Goal: Transaction & Acquisition: Purchase product/service

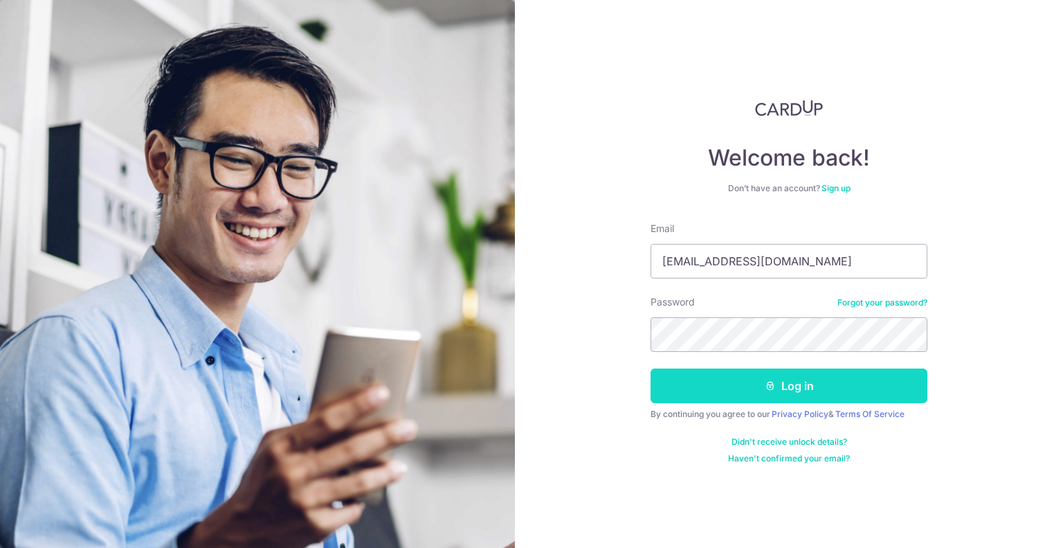
click at [761, 387] on button "Log in" at bounding box center [789, 385] width 277 height 35
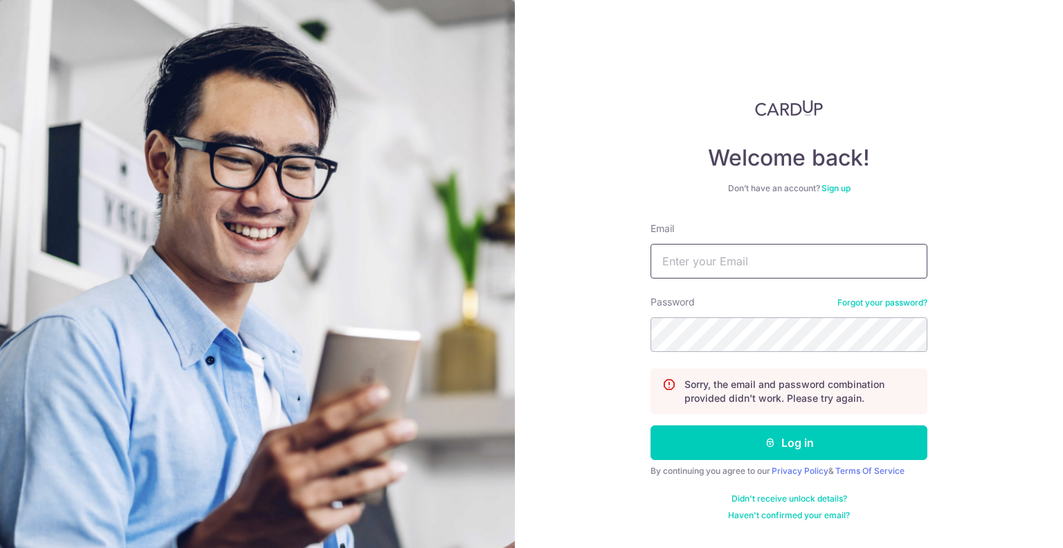
click at [782, 271] on input "Email" at bounding box center [789, 261] width 277 height 35
type input "[EMAIL_ADDRESS][DOMAIN_NAME]"
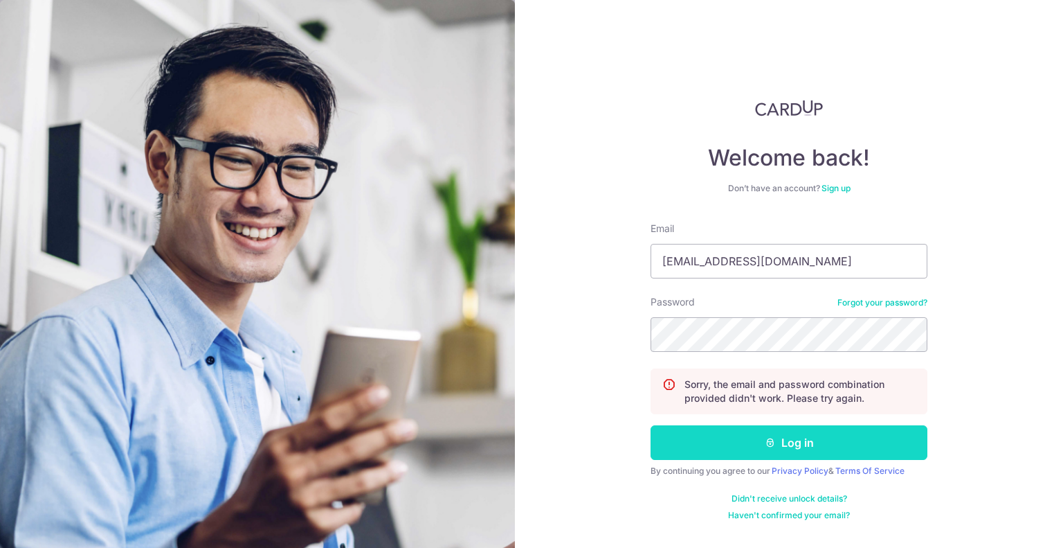
click at [755, 440] on button "Log in" at bounding box center [789, 442] width 277 height 35
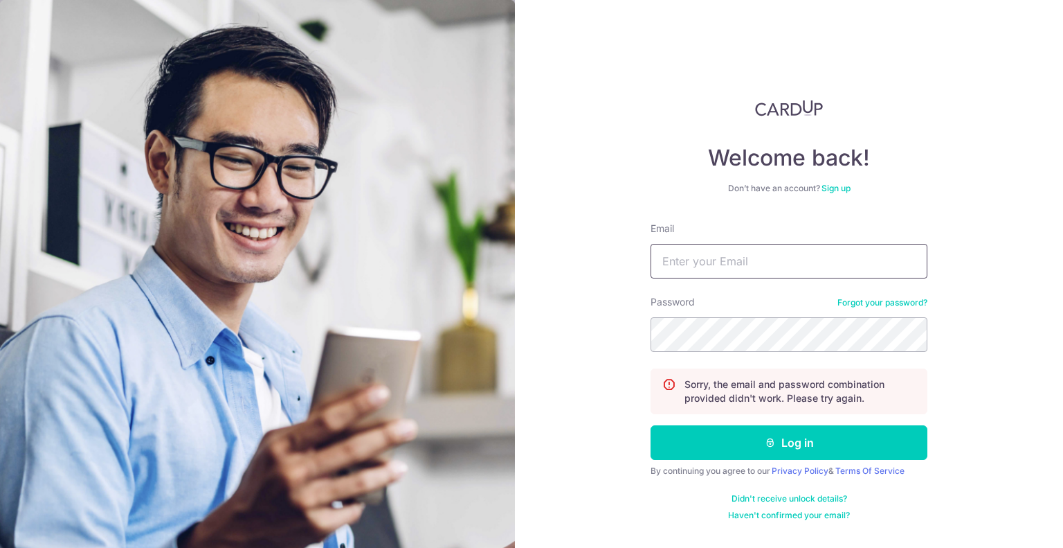
click at [702, 249] on input "Email" at bounding box center [789, 261] width 277 height 35
type input "[EMAIL_ADDRESS][DOMAIN_NAME]"
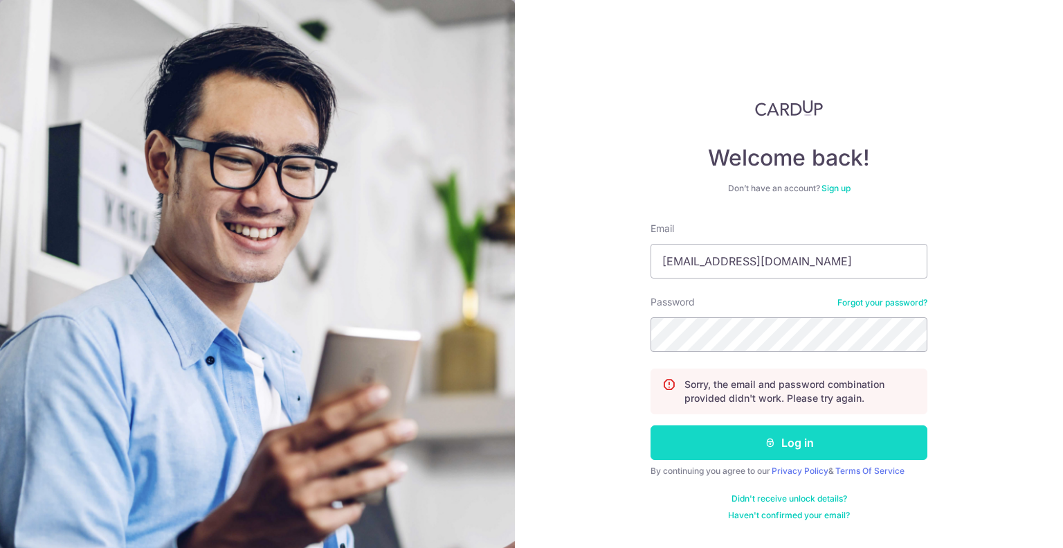
click at [770, 437] on icon "submit" at bounding box center [770, 442] width 11 height 11
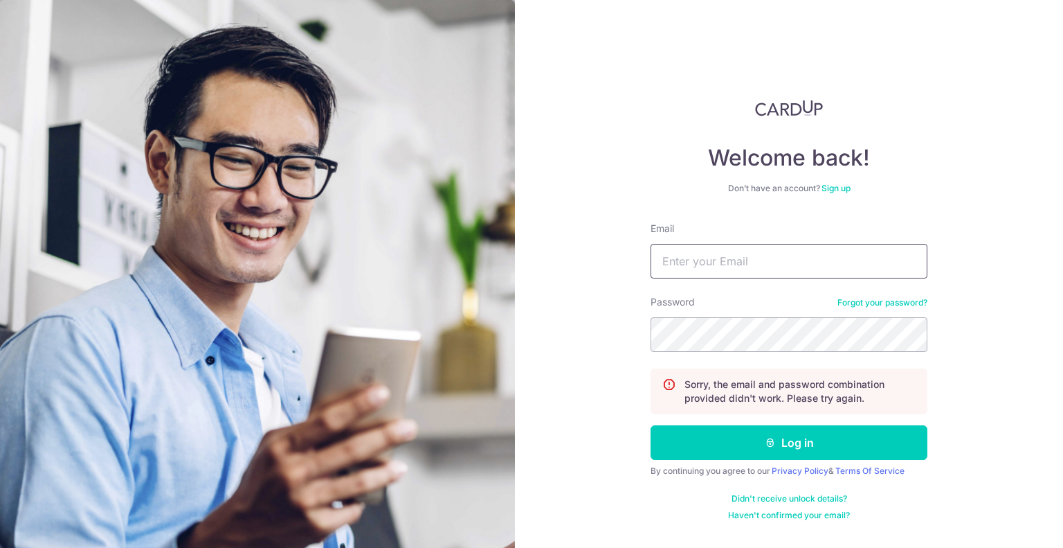
click at [824, 260] on input "Email" at bounding box center [789, 261] width 277 height 35
click at [960, 343] on div "Welcome back! Don’t have an account? Sign up Email Password Forgot your passwor…" at bounding box center [789, 274] width 548 height 548
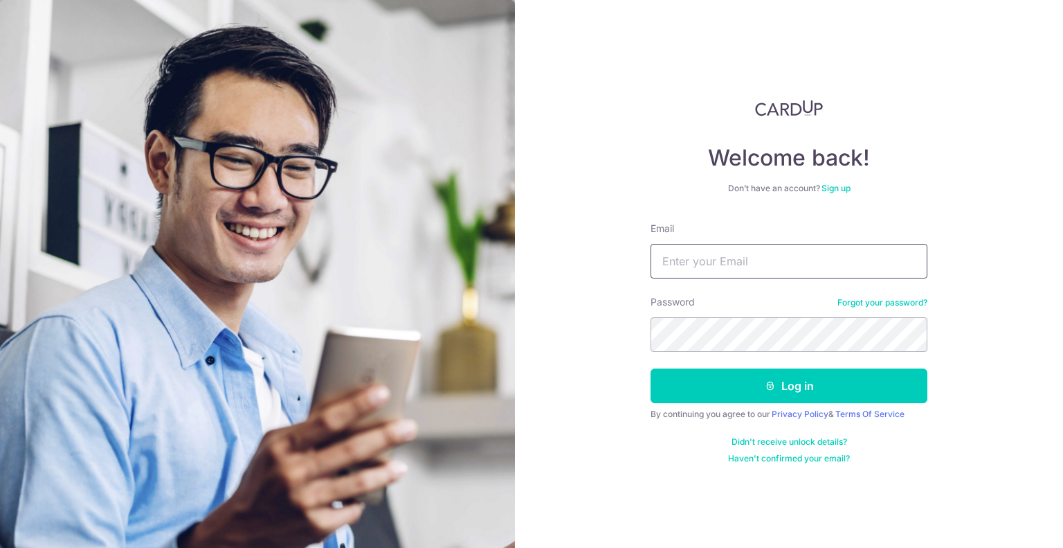
click at [722, 258] on input "Email" at bounding box center [789, 261] width 277 height 35
type input "zang.ng.xx@gmail.com"
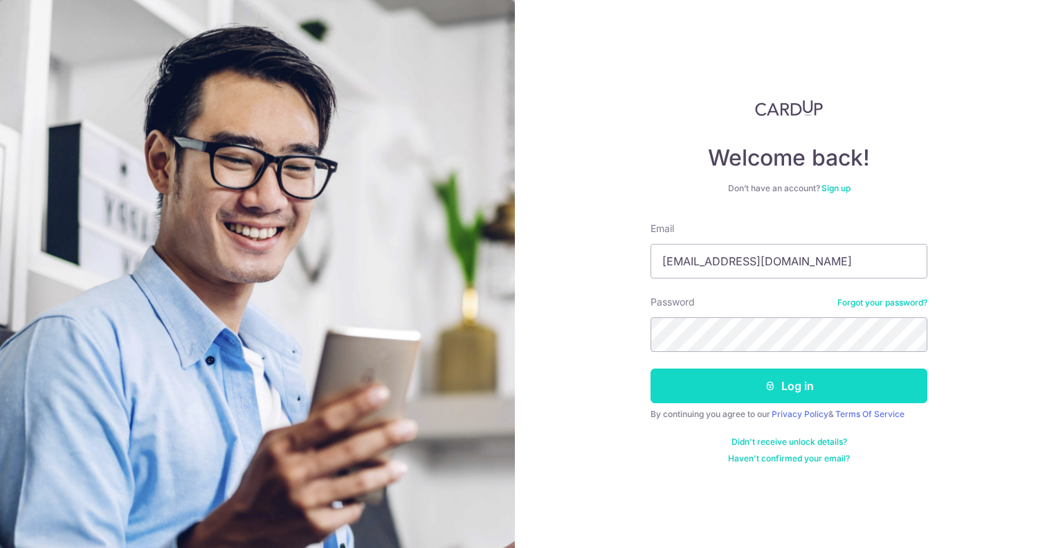
click at [773, 394] on button "Log in" at bounding box center [789, 385] width 277 height 35
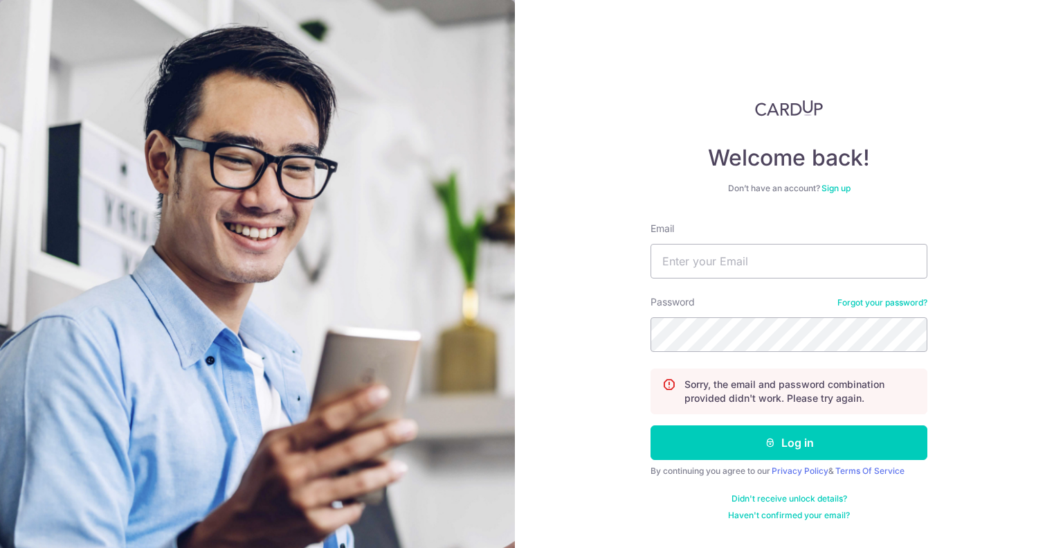
click at [886, 304] on link "Forgot your password?" at bounding box center [883, 302] width 90 height 11
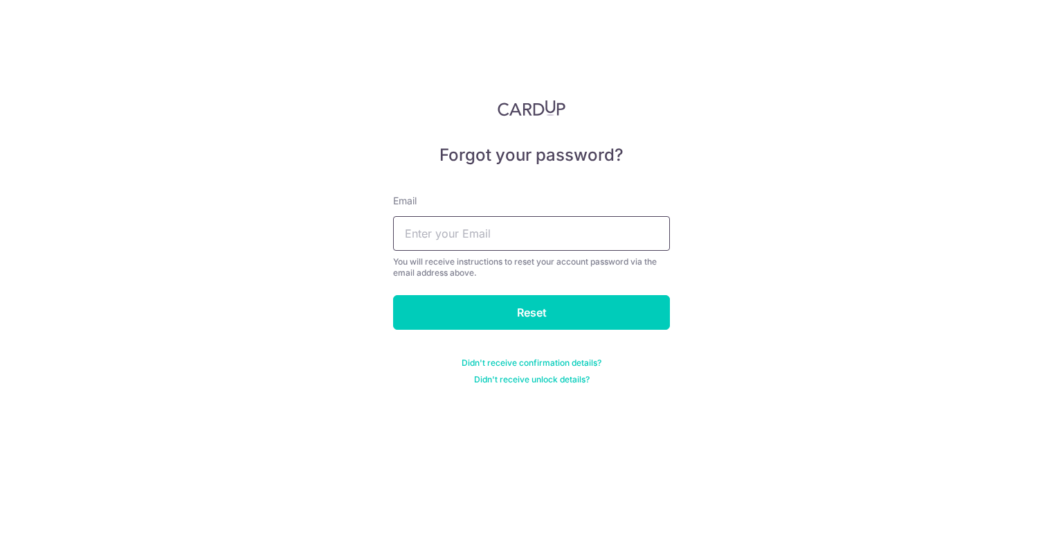
click at [609, 246] on input "text" at bounding box center [531, 233] width 277 height 35
type input "zang.ng.xx@gmail.com"
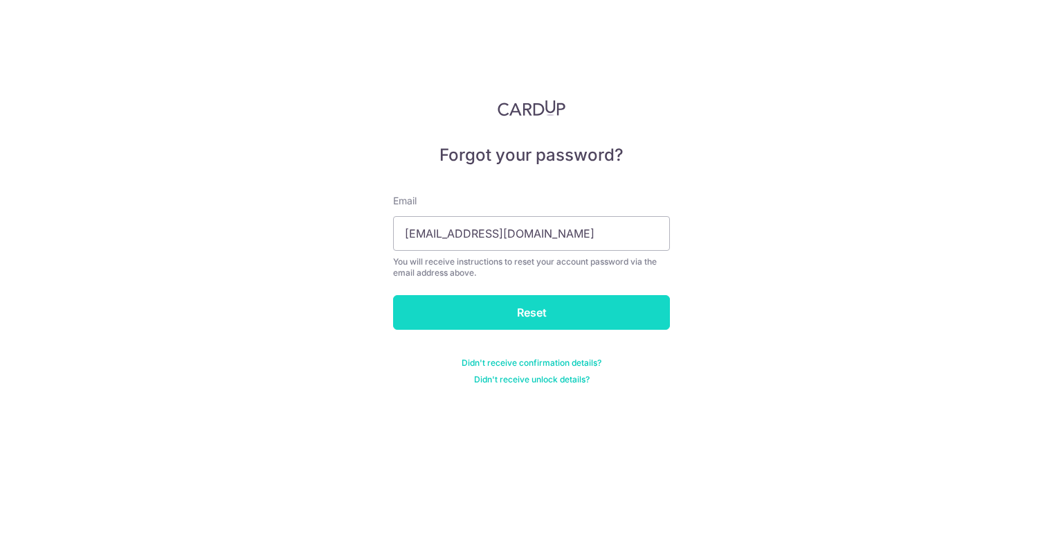
click at [540, 314] on input "Reset" at bounding box center [531, 312] width 277 height 35
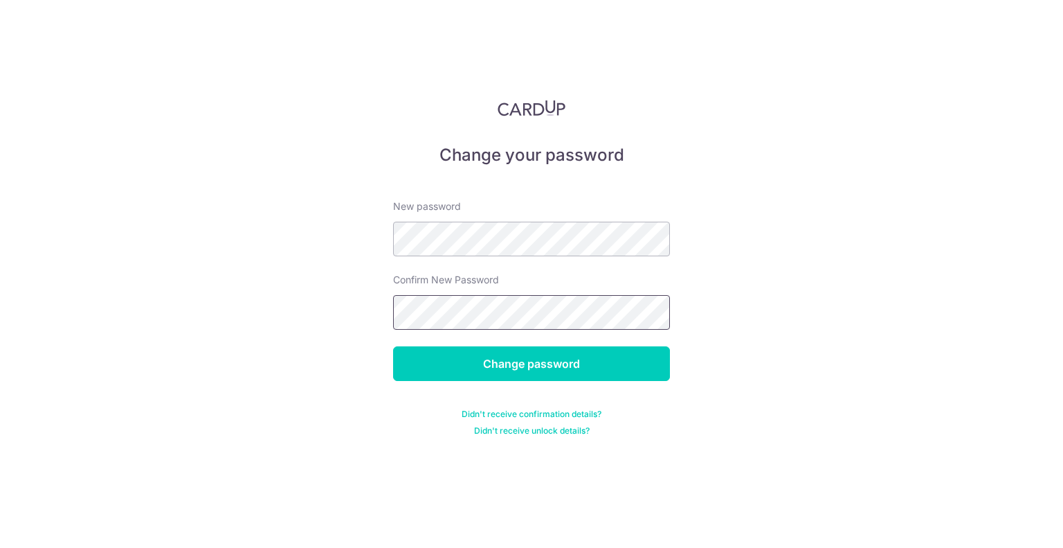
click at [393, 346] on input "Change password" at bounding box center [531, 363] width 277 height 35
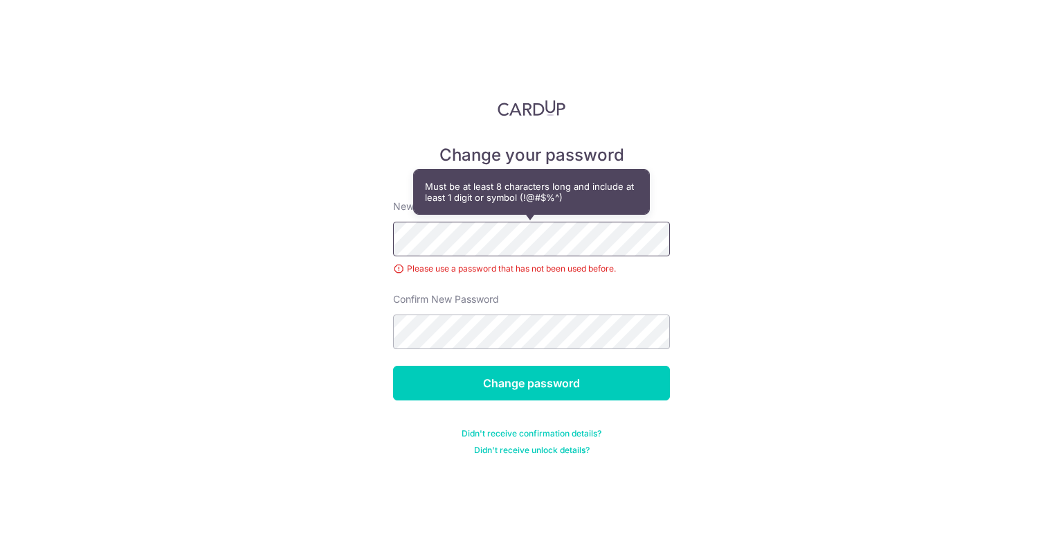
click at [393, 365] on input "Change password" at bounding box center [531, 382] width 277 height 35
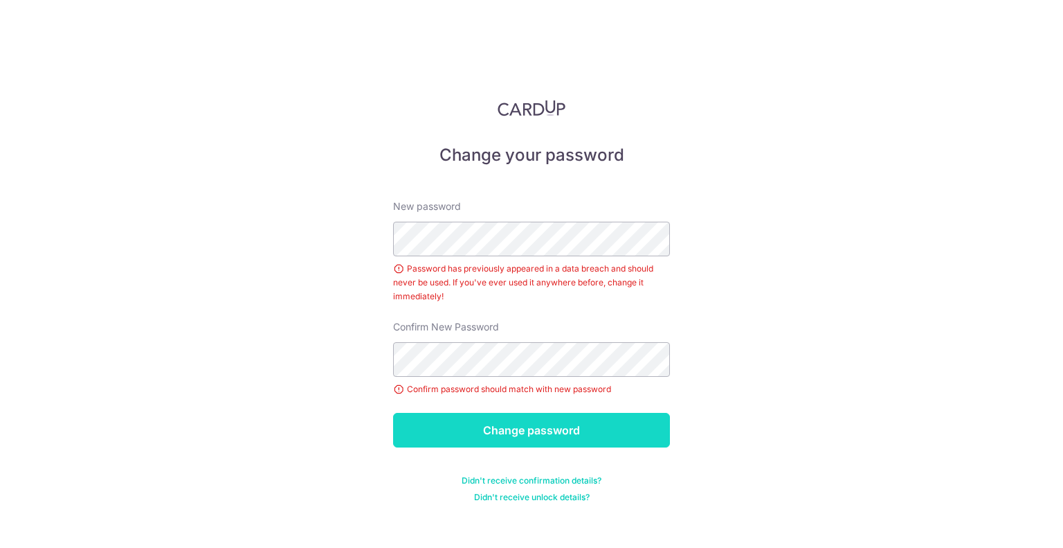
click at [557, 428] on input "Change password" at bounding box center [531, 430] width 277 height 35
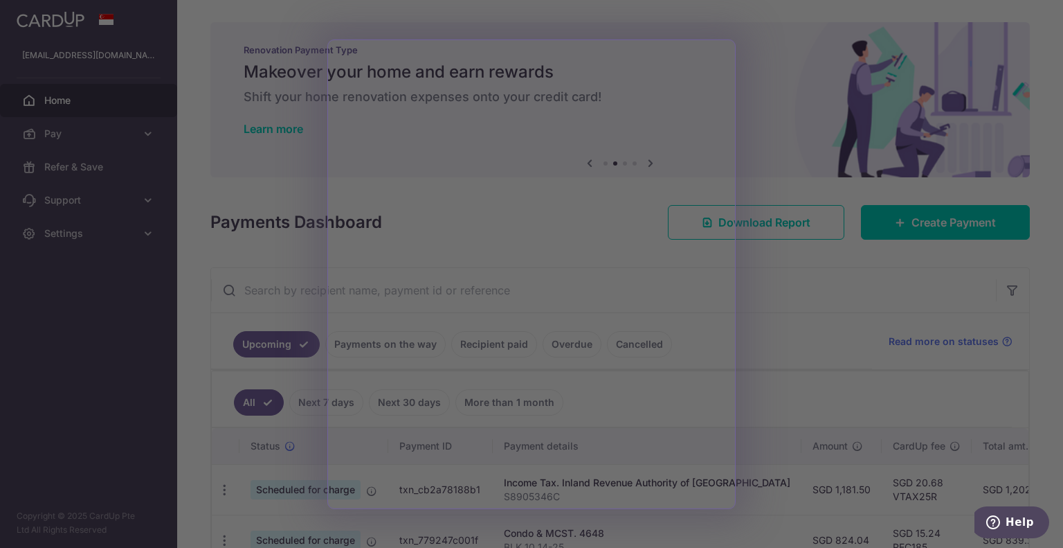
click at [757, 263] on div at bounding box center [537, 276] width 1074 height 553
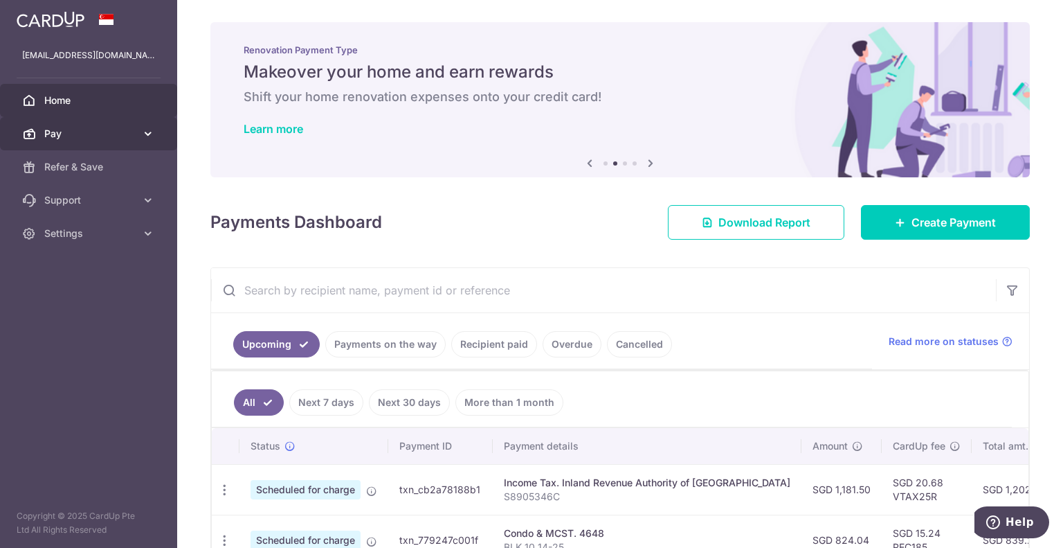
click at [147, 134] on icon at bounding box center [148, 134] width 14 height 14
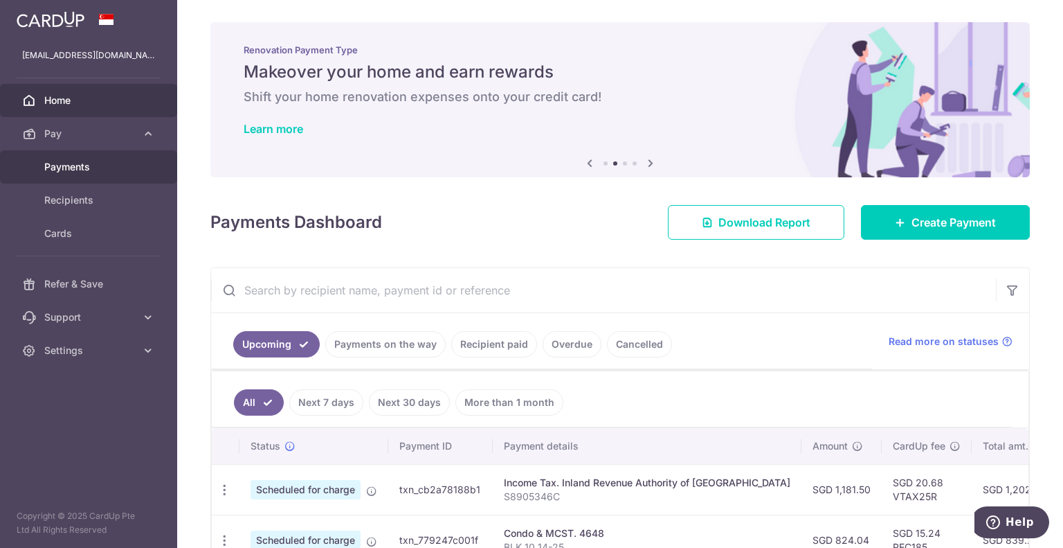
click at [100, 163] on span "Payments" at bounding box center [89, 167] width 91 height 14
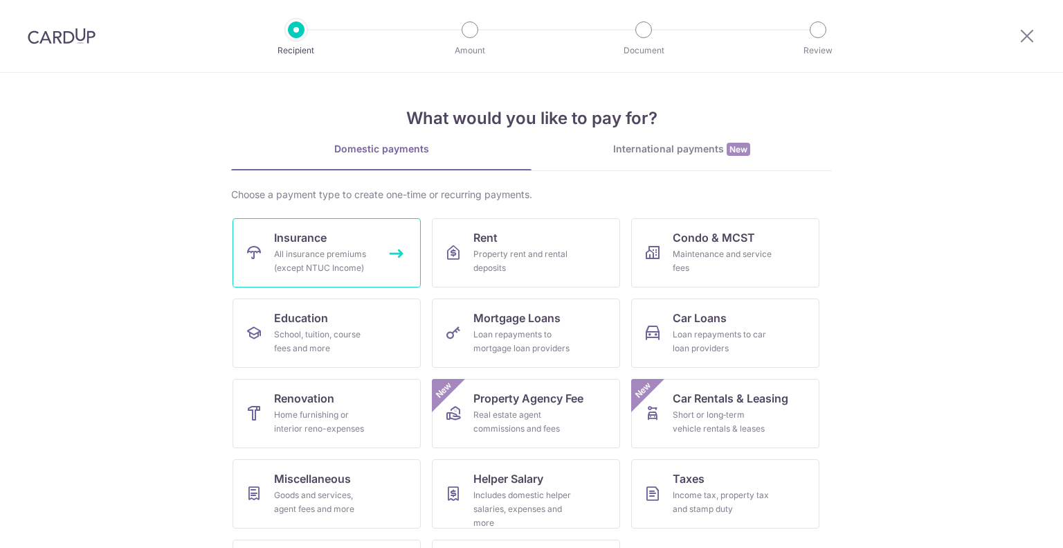
click at [333, 237] on link "Insurance All insurance premiums (except NTUC Income)" at bounding box center [327, 252] width 188 height 69
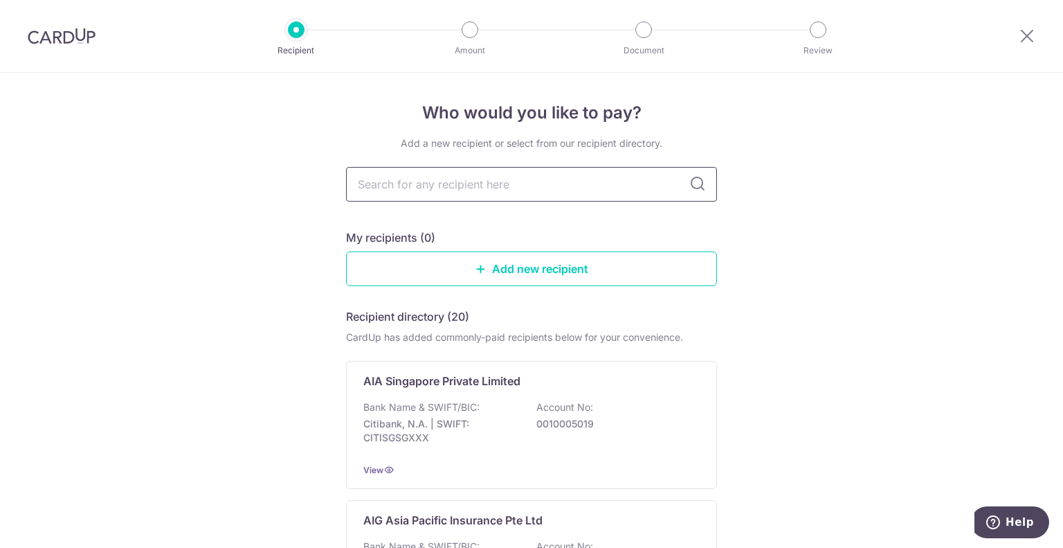
click at [512, 186] on input "text" at bounding box center [531, 184] width 371 height 35
click at [541, 267] on link "Add new recipient" at bounding box center [531, 268] width 371 height 35
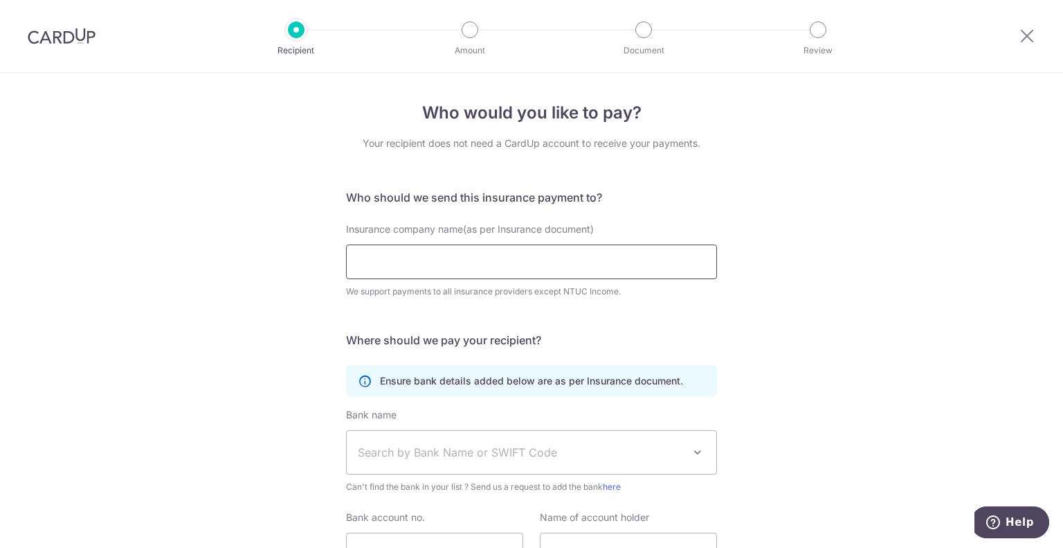
click at [413, 262] on input "Insurance company name(as per Insurance document)" at bounding box center [531, 261] width 371 height 35
type input "Singlife"
click at [703, 309] on div "Insurance company name(as per Insurance document) Singlife We support payments …" at bounding box center [532, 268] width 388 height 93
click at [1022, 37] on icon at bounding box center [1027, 35] width 17 height 17
